Goal: Use online tool/utility: Utilize a website feature to perform a specific function

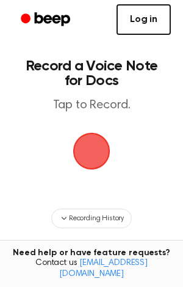
click at [139, 17] on link "Log in" at bounding box center [144, 19] width 54 height 31
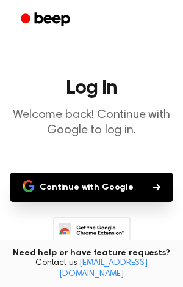
click at [103, 176] on button "Continue with Google" at bounding box center [91, 186] width 163 height 29
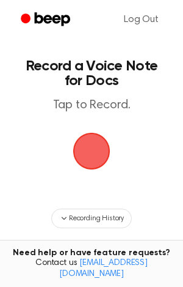
click at [90, 142] on span "button" at bounding box center [92, 151] width 42 height 42
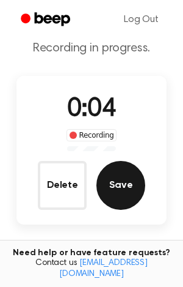
scroll to position [41, 0]
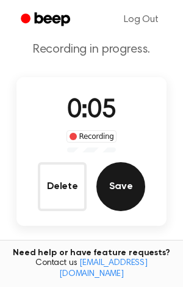
click at [127, 188] on button "Save" at bounding box center [121, 186] width 49 height 49
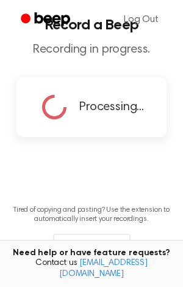
scroll to position [0, 0]
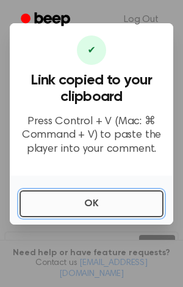
click at [89, 199] on button "OK" at bounding box center [92, 203] width 144 height 27
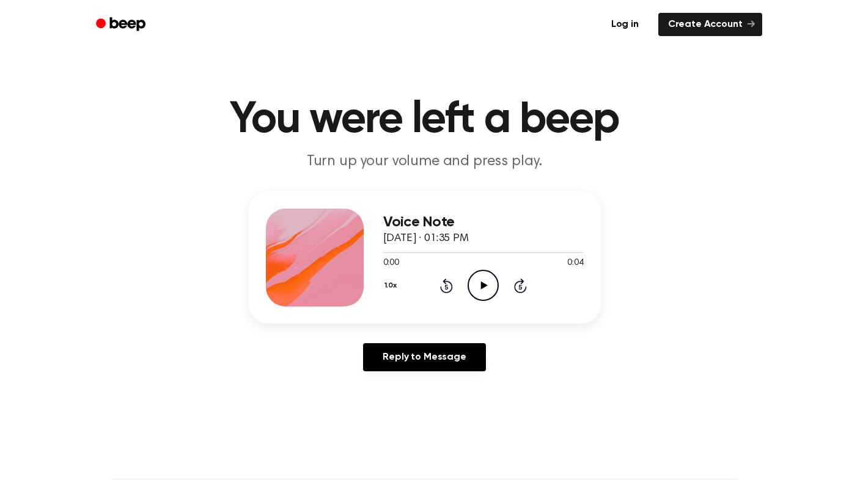
click at [483, 282] on icon "Play Audio" at bounding box center [483, 285] width 31 height 31
click at [482, 287] on icon at bounding box center [484, 285] width 7 height 8
